Goal: Complete application form

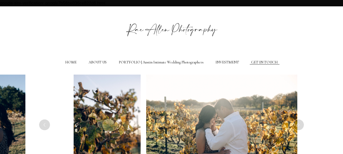
select select
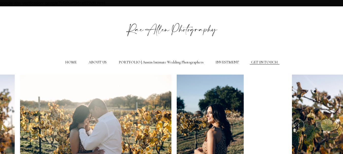
type input "[GEOGRAPHIC_DATA]"
select select
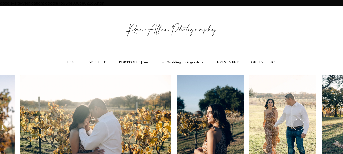
type textarea "Google Search"
select select
select select "Text"
select select "$2,000-$4,000"
type input "[EMAIL_ADDRESS][DOMAIN_NAME]"
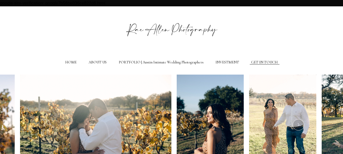
type input "[PERSON_NAME]"
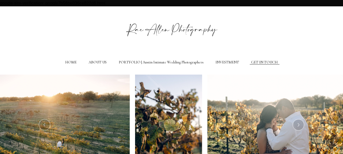
select select "Email"
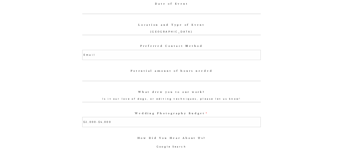
scroll to position [457, 0]
